Goal: Task Accomplishment & Management: Manage account settings

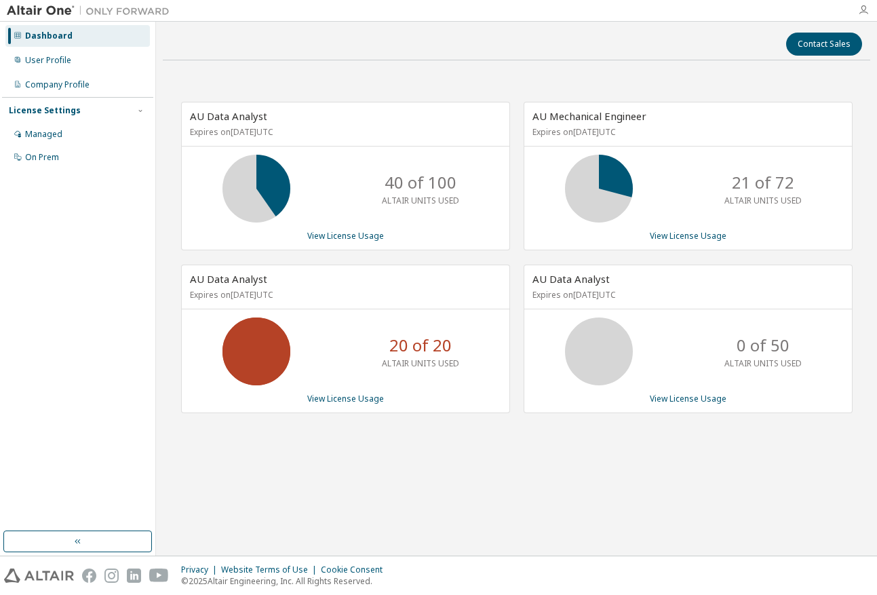
click at [861, 6] on icon "button" at bounding box center [863, 10] width 11 height 11
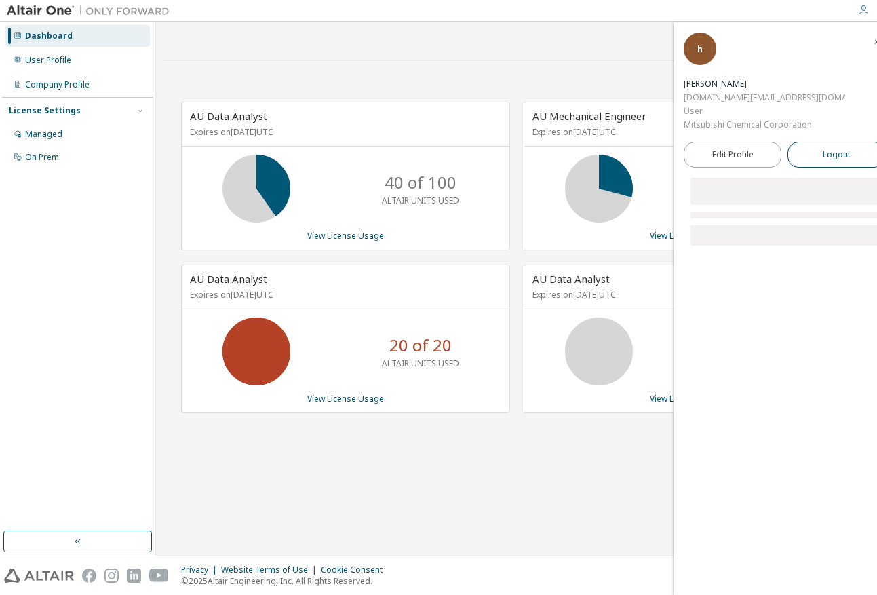
click at [797, 142] on button "Logout" at bounding box center [837, 155] width 98 height 26
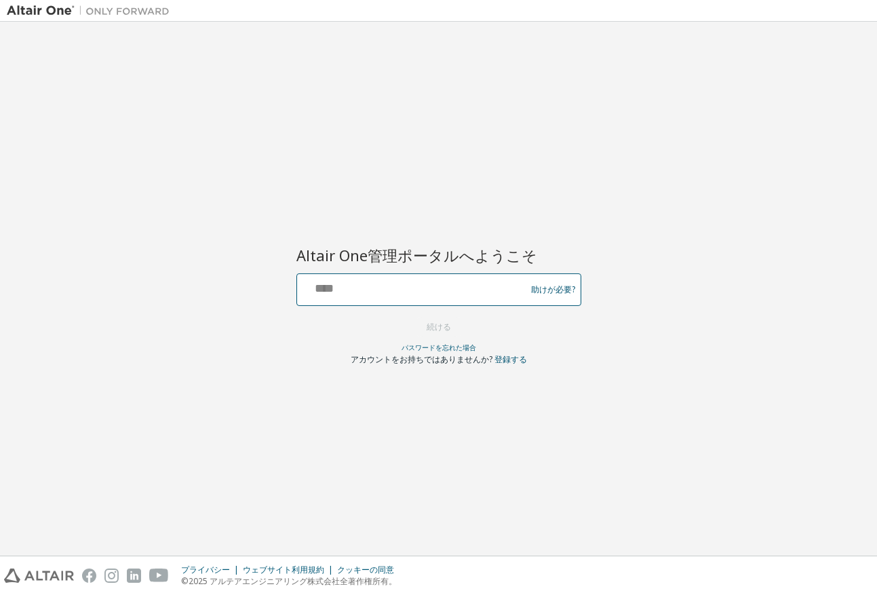
click at [472, 293] on input "text" at bounding box center [414, 287] width 222 height 20
click at [623, 221] on div "Altair One管理ポータルへようこそ 助けが必要? Please make sure that you provide your Global Logi…" at bounding box center [439, 288] width 864 height 520
click at [377, 286] on input "text" at bounding box center [414, 287] width 222 height 20
type input "**********"
click at [418, 328] on button "続ける" at bounding box center [439, 327] width 53 height 20
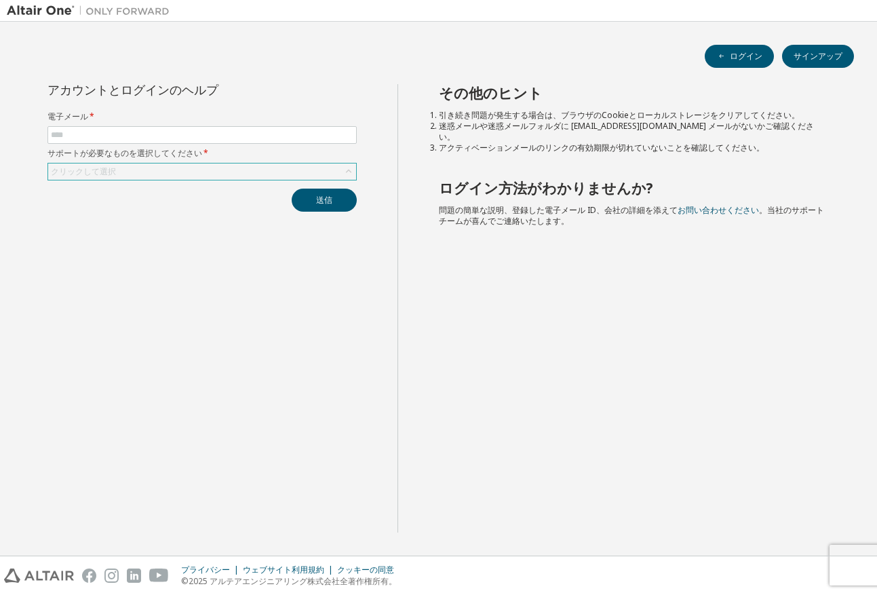
click at [248, 180] on div "クリックして選択" at bounding box center [201, 172] width 309 height 18
click at [252, 168] on div "クリックして選択" at bounding box center [202, 172] width 308 height 16
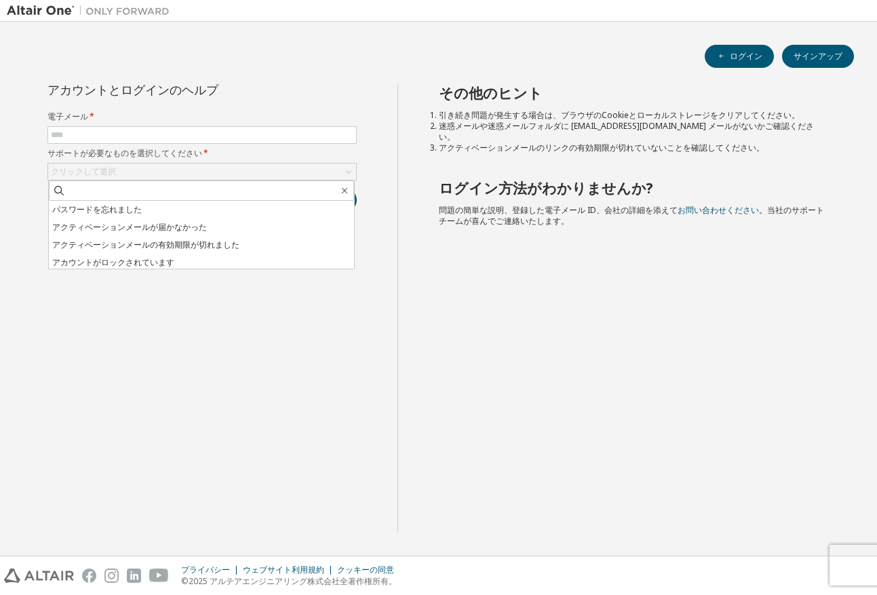
click at [651, 364] on div "その他のヒント 引き続き問題が発生する場合は、ブラウザのCookieとローカルストレージをクリアしてください。 迷惑メールや迷惑メールフォルダに norepl…" at bounding box center [634, 308] width 473 height 448
